Goal: Transaction & Acquisition: Purchase product/service

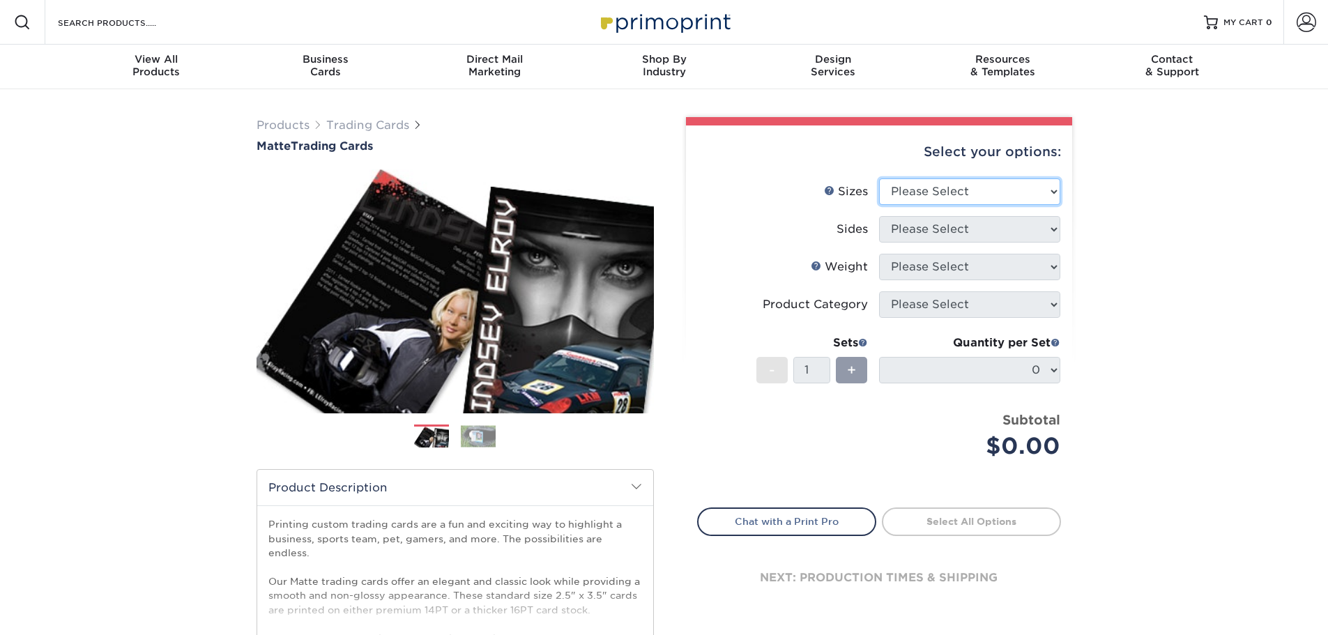
click at [970, 187] on select "Please Select 2.5" x 3.5"" at bounding box center [969, 191] width 181 height 26
select select "2.50x3.50"
click at [879, 178] on select "Please Select 2.5" x 3.5"" at bounding box center [969, 191] width 181 height 26
click at [941, 227] on select "Please Select Print Both Sides Print Front Only" at bounding box center [969, 229] width 181 height 26
select select "13abbda7-1d64-4f25-8bb2-c179b224825d"
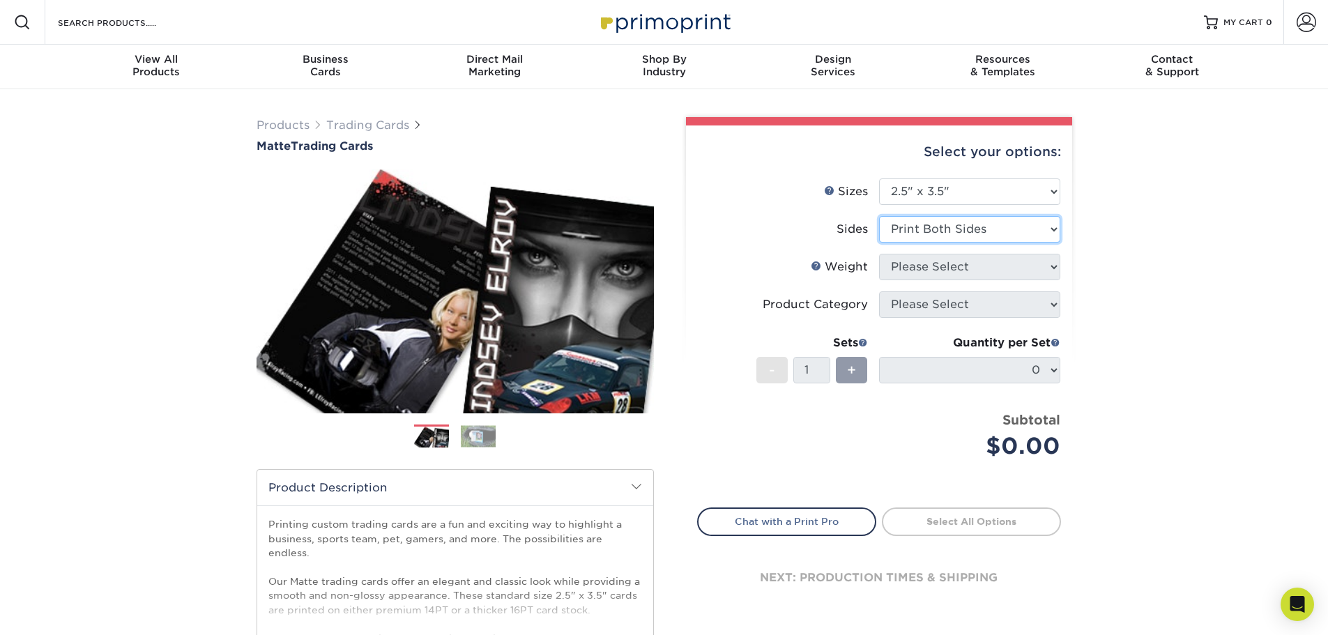
click at [879, 216] on select "Please Select Print Both Sides Print Front Only" at bounding box center [969, 229] width 181 height 26
click at [950, 269] on select "Please Select 16PT 14PT" at bounding box center [969, 267] width 181 height 26
select select "16PT"
click at [879, 254] on select "Please Select 16PT 14PT" at bounding box center [969, 267] width 181 height 26
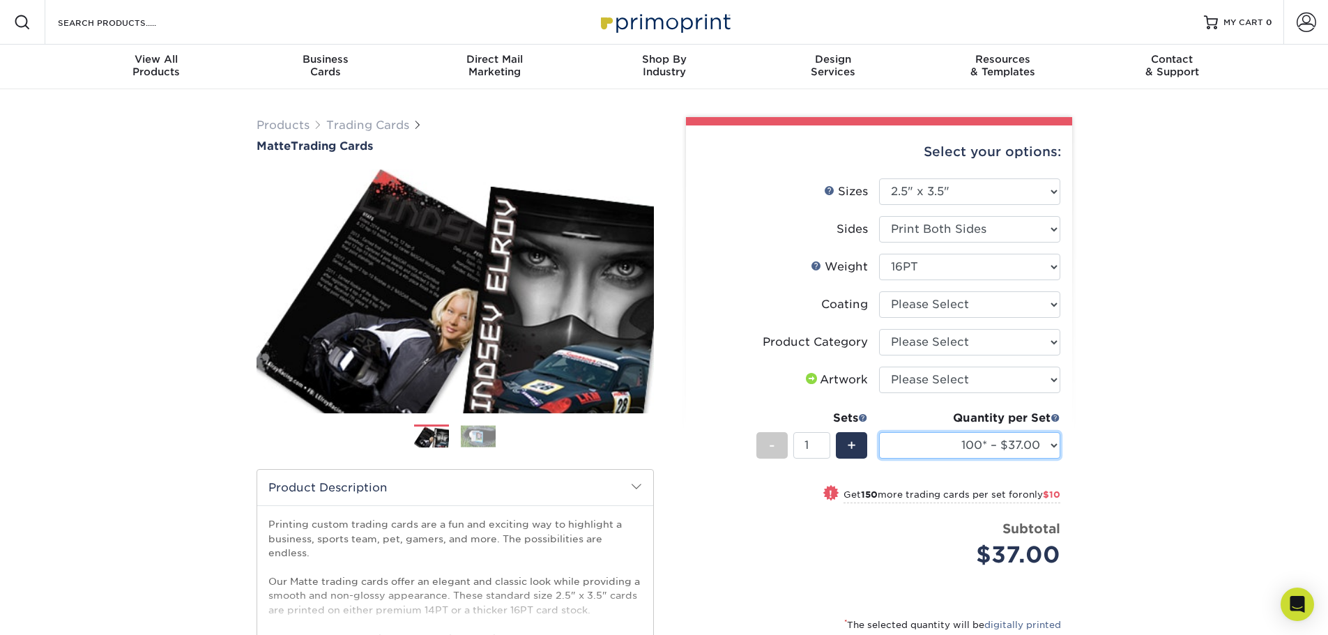
click at [1046, 446] on select "100* – $37.00 250* – $47.00 500* – $58.00 1000 – $71.00 2500 – $141.00 5000 – $…" at bounding box center [969, 445] width 181 height 26
click at [1152, 245] on div "Products Trading Cards Matte Trading Cards" at bounding box center [664, 461] width 1328 height 744
click at [956, 372] on select "Please Select I will upload files I need a design - $100" at bounding box center [969, 380] width 181 height 26
select select "upload"
click at [879, 367] on select "Please Select I will upload files I need a design - $100" at bounding box center [969, 380] width 181 height 26
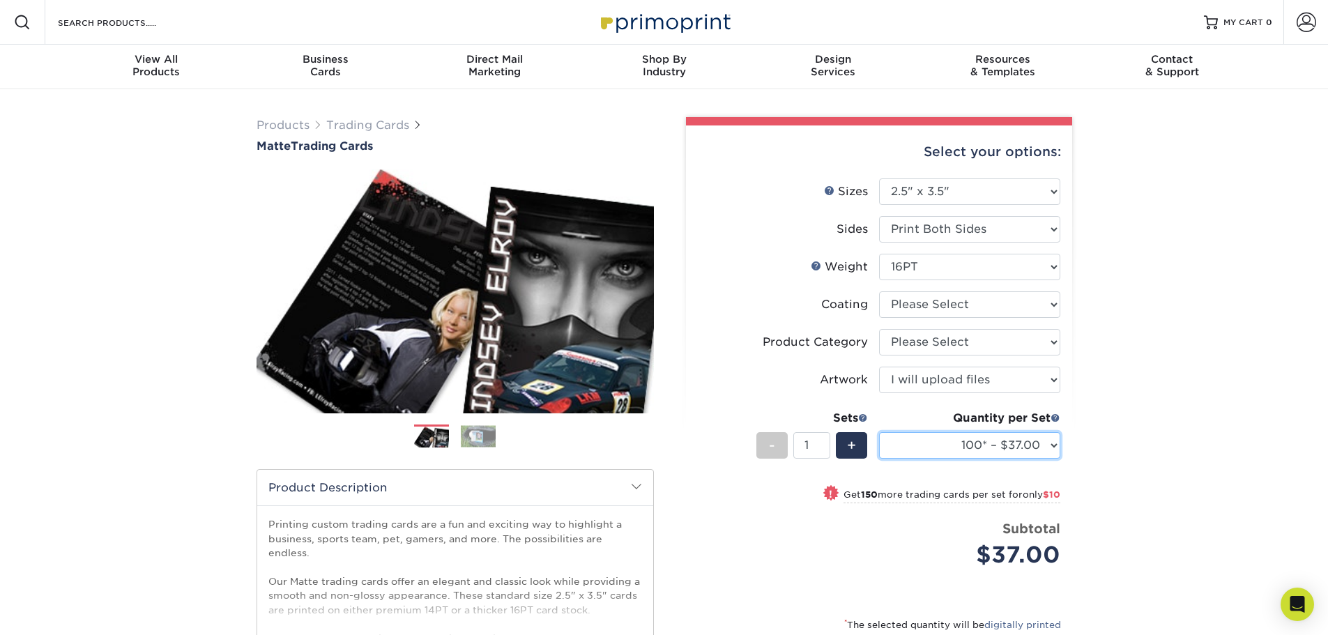
click at [1023, 443] on select "100* – $37.00 250* – $47.00 500* – $58.00 1000 – $71.00 2500 – $141.00 5000 – $…" at bounding box center [969, 445] width 181 height 26
click at [1227, 327] on div "Products Trading Cards Matte Trading Cards" at bounding box center [664, 461] width 1328 height 744
